Goal: Information Seeking & Learning: Learn about a topic

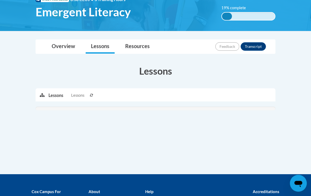
scroll to position [118, 0]
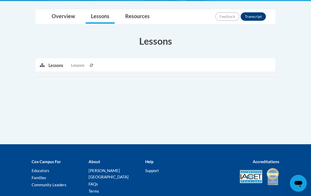
click at [37, 63] on span at bounding box center [42, 65] width 13 height 13
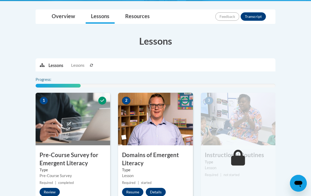
scroll to position [118, 0]
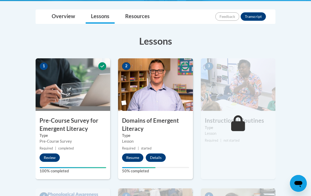
click at [135, 156] on button "Resume" at bounding box center [132, 158] width 21 height 8
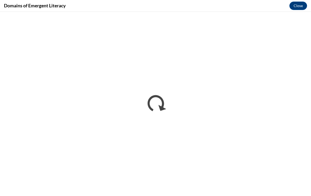
scroll to position [0, 0]
click at [300, 7] on button "Close" at bounding box center [298, 6] width 18 height 8
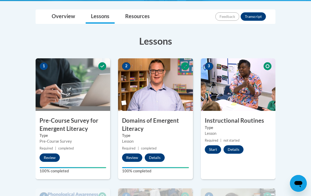
click at [210, 148] on button "Start" at bounding box center [213, 150] width 16 height 8
